Goal: Task Accomplishment & Management: Use online tool/utility

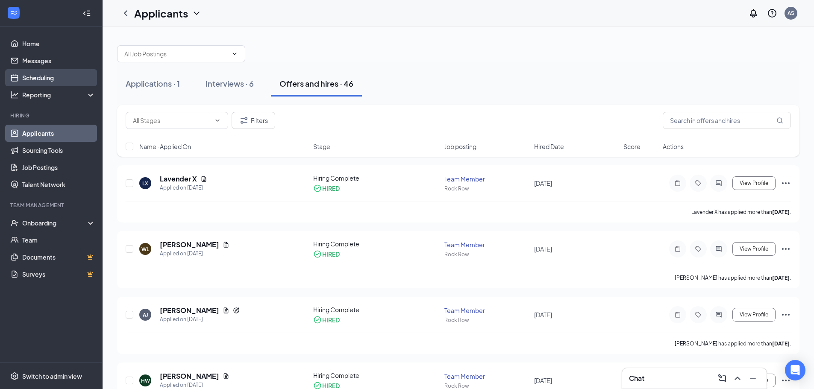
click at [48, 78] on link "Scheduling" at bounding box center [58, 77] width 73 height 17
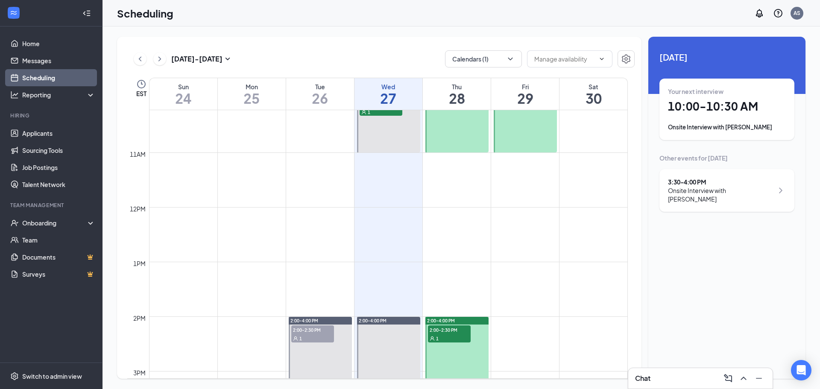
scroll to position [591, 0]
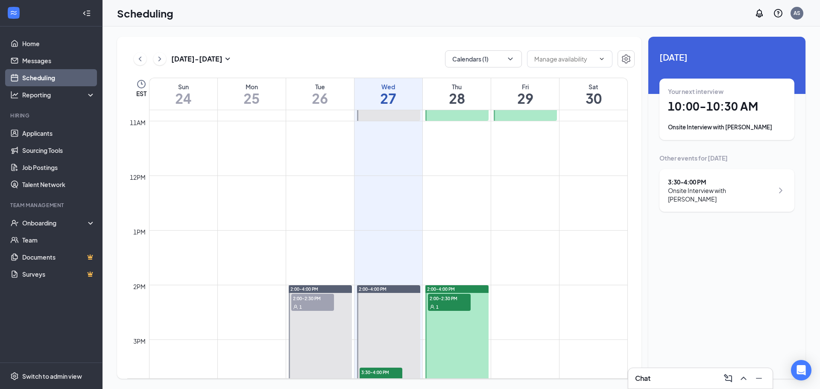
click at [454, 302] on div "1" at bounding box center [449, 306] width 43 height 9
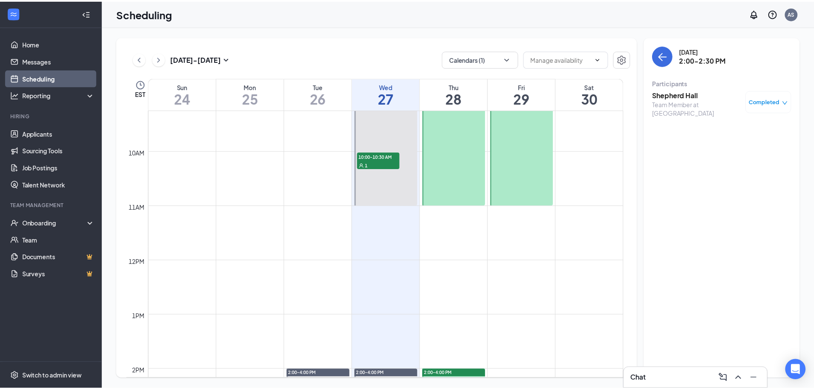
scroll to position [505, 0]
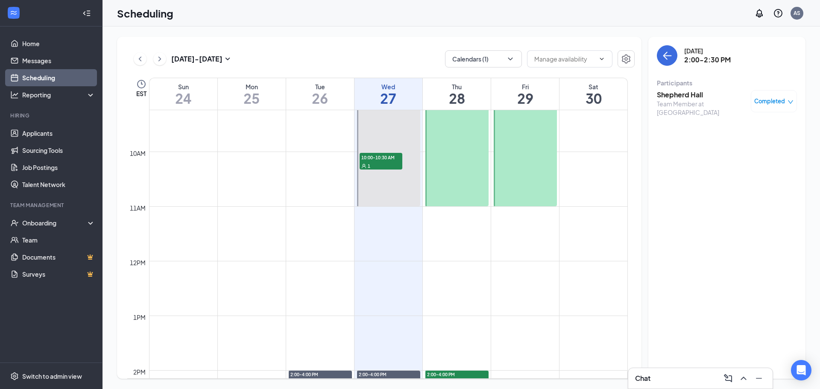
click at [452, 286] on td at bounding box center [388, 282] width 479 height 14
click at [43, 131] on link "Applicants" at bounding box center [58, 133] width 73 height 17
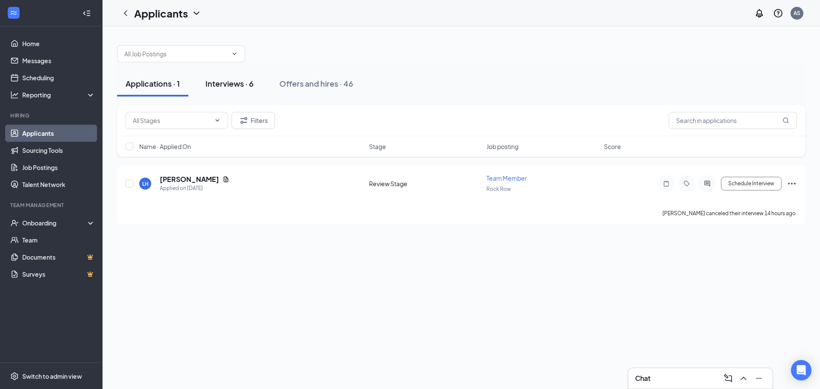
click at [229, 80] on div "Interviews · 6" at bounding box center [229, 83] width 48 height 11
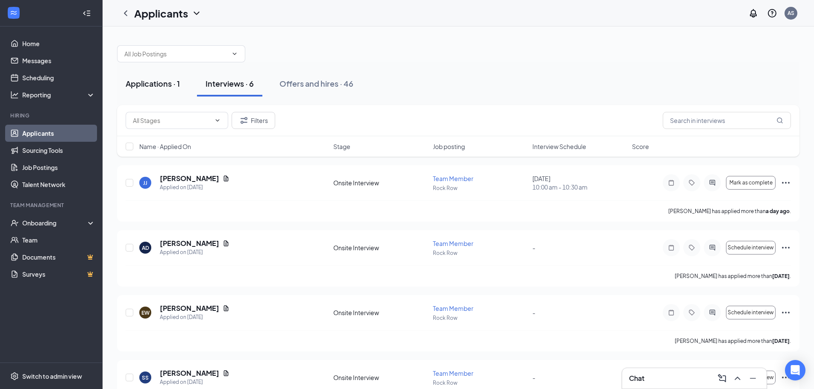
click at [159, 85] on div "Applications · 1" at bounding box center [153, 83] width 54 height 11
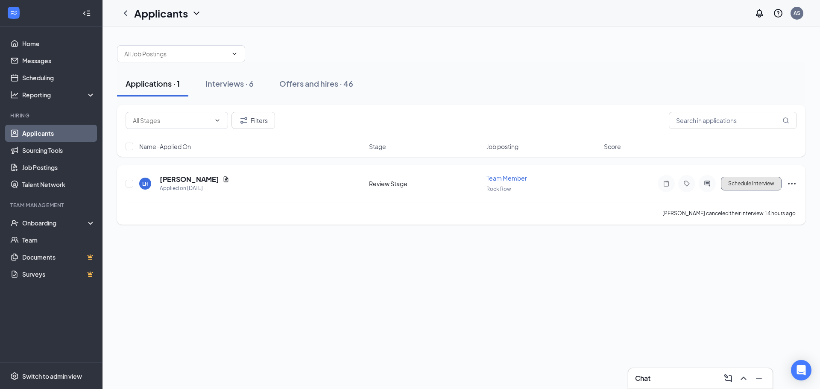
click at [730, 186] on button "Schedule Interview" at bounding box center [751, 184] width 61 height 14
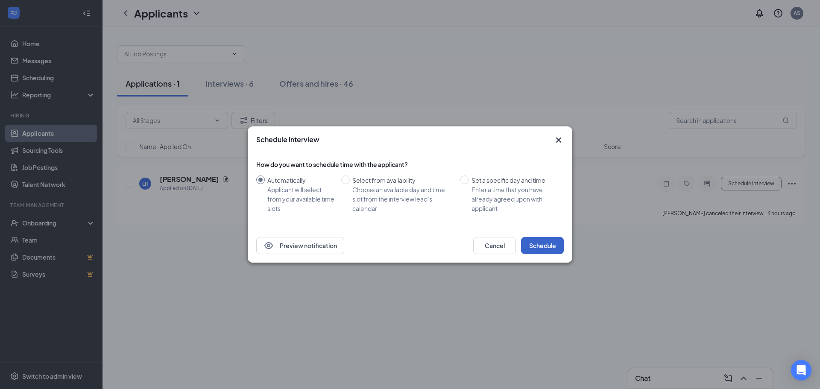
click at [534, 242] on button "Schedule" at bounding box center [542, 245] width 43 height 17
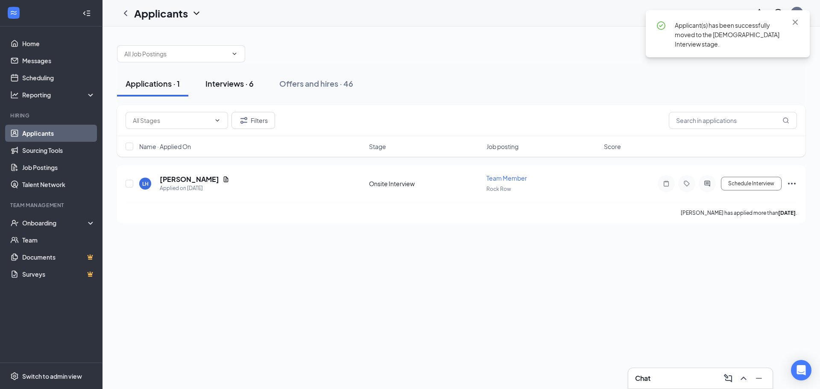
click at [211, 83] on div "Interviews · 6" at bounding box center [229, 83] width 48 height 11
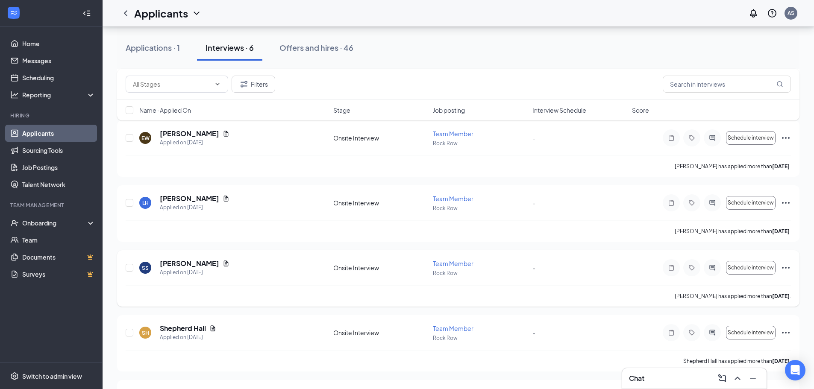
scroll to position [232, 0]
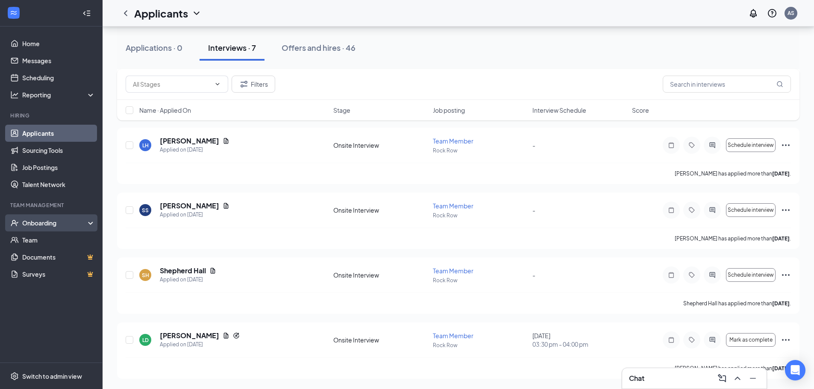
click at [54, 220] on div "Onboarding" at bounding box center [55, 223] width 66 height 9
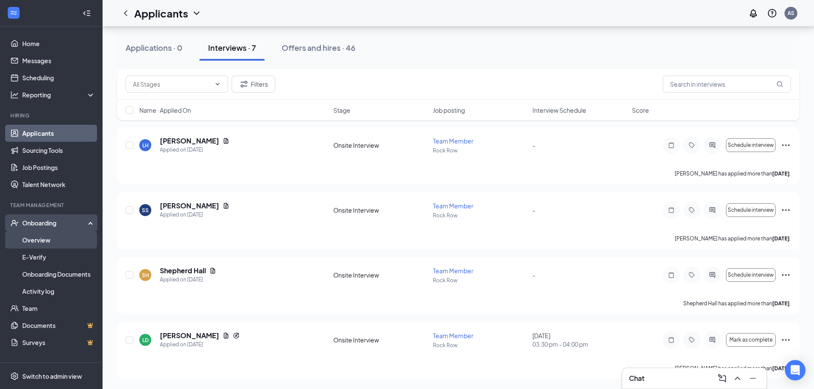
click at [44, 241] on link "Overview" at bounding box center [58, 240] width 73 height 17
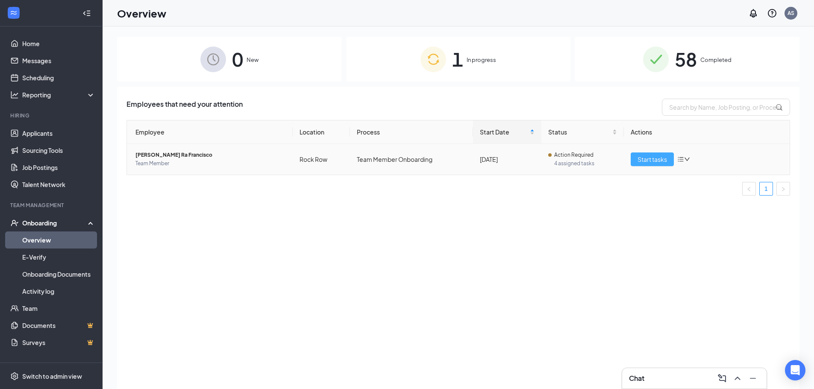
click at [639, 159] on span "Start tasks" at bounding box center [651, 159] width 29 height 9
